Goal: Task Accomplishment & Management: Use online tool/utility

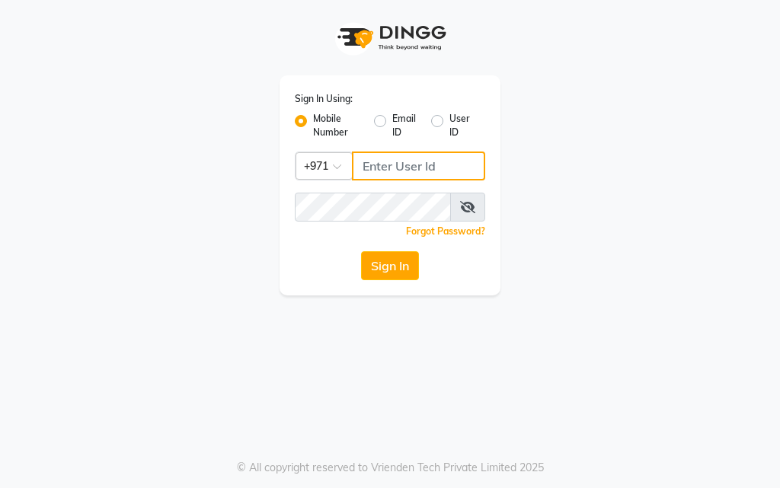
click at [408, 168] on input "Username" at bounding box center [418, 166] width 133 height 29
type input "554675862"
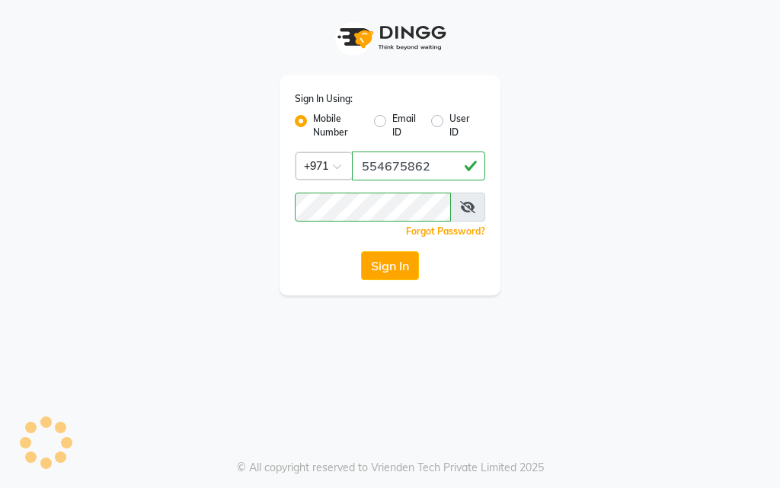
click at [469, 210] on icon at bounding box center [467, 207] width 15 height 12
click at [392, 267] on button "Sign In" at bounding box center [390, 265] width 58 height 29
click at [395, 270] on button "Sign In" at bounding box center [390, 265] width 58 height 29
click at [387, 264] on button "Sign In" at bounding box center [390, 265] width 58 height 29
click at [387, 269] on button "Sign In" at bounding box center [390, 265] width 58 height 29
